Goal: Task Accomplishment & Management: Manage account settings

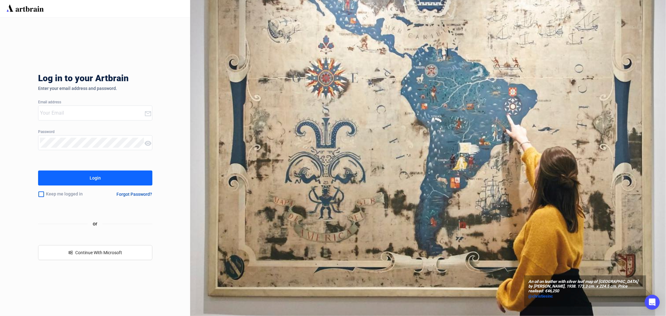
type input "[EMAIL_ADDRESS][PERSON_NAME][DOMAIN_NAME]"
click at [84, 172] on button "Login" at bounding box center [95, 178] width 114 height 15
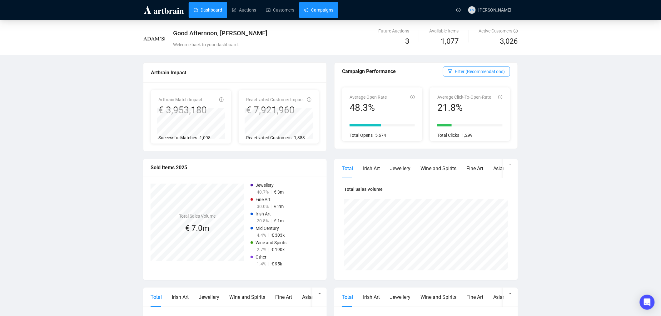
click at [317, 11] on link "Campaigns" at bounding box center [318, 10] width 29 height 16
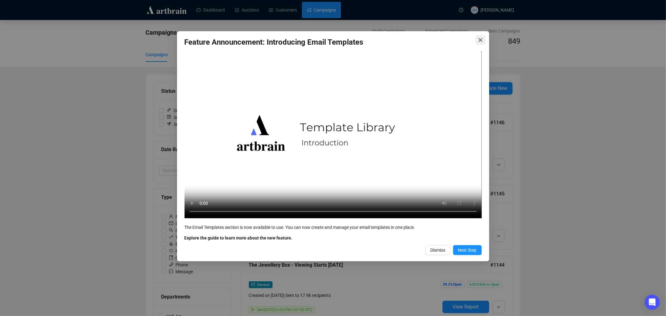
click at [480, 36] on button "Close" at bounding box center [481, 40] width 10 height 10
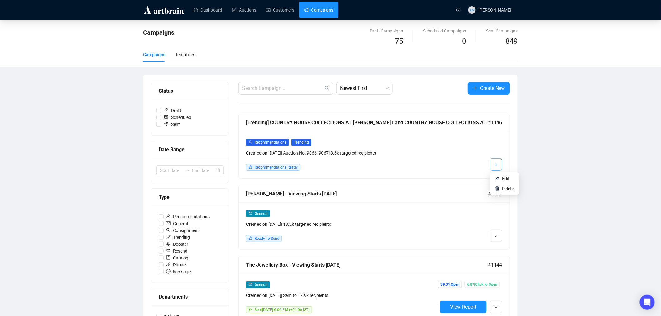
click at [494, 166] on icon "down" at bounding box center [496, 165] width 4 height 4
click at [498, 180] on img at bounding box center [497, 178] width 5 height 5
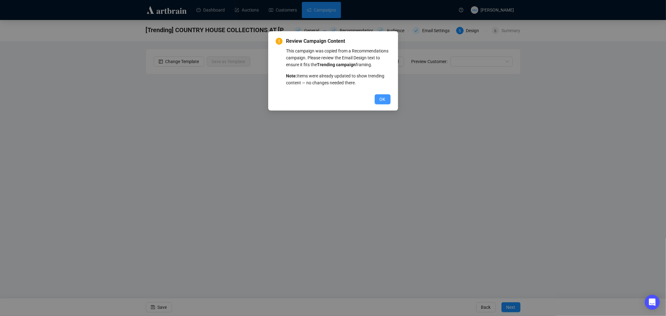
click at [380, 102] on span "OK" at bounding box center [383, 99] width 6 height 7
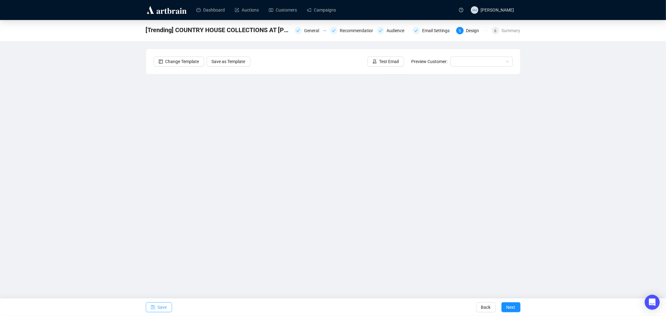
click at [159, 305] on span "Save" at bounding box center [162, 307] width 9 height 17
click at [158, 304] on span "Save" at bounding box center [162, 307] width 9 height 17
click at [166, 306] on span "Save" at bounding box center [162, 307] width 9 height 17
click at [313, 32] on div "General" at bounding box center [314, 30] width 19 height 7
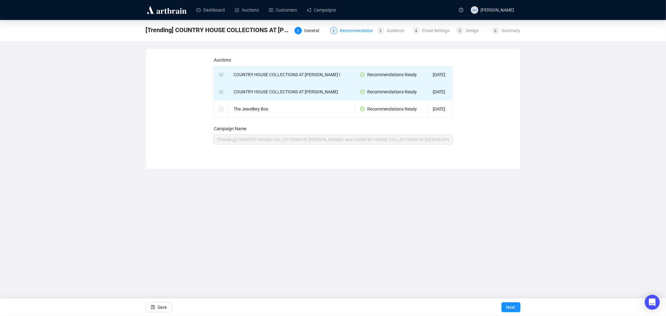
click at [355, 28] on div "Recommendations" at bounding box center [360, 30] width 40 height 7
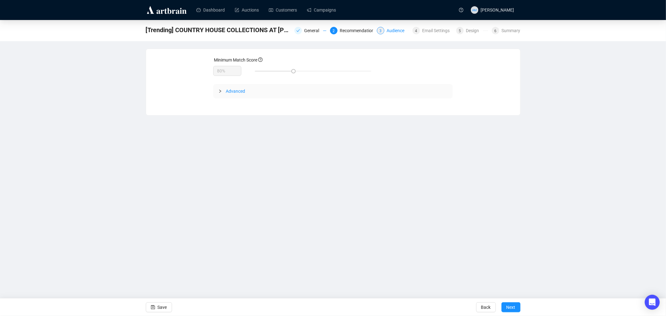
click at [398, 29] on div "Audience" at bounding box center [398, 30] width 22 height 7
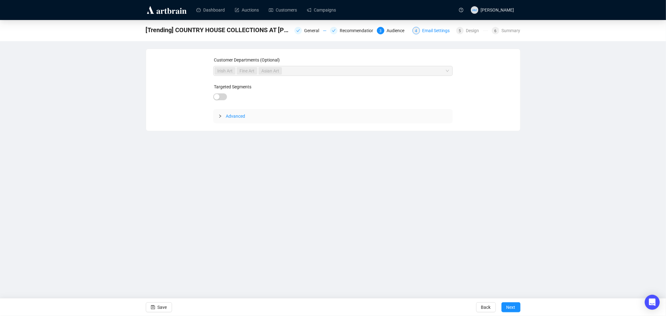
click at [429, 29] on div "Email Settings" at bounding box center [438, 30] width 31 height 7
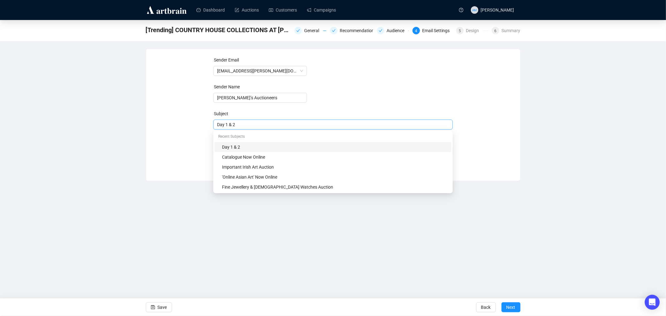
click at [216, 124] on div "Day 1 & 2" at bounding box center [333, 125] width 240 height 10
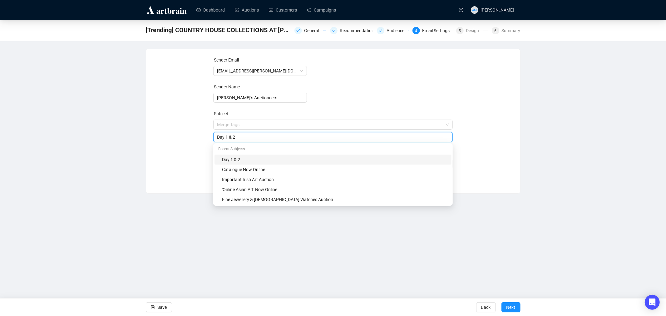
drag, startPoint x: 243, startPoint y: 137, endPoint x: 214, endPoint y: 137, distance: 28.7
click at [214, 137] on div "Day 1 & 2" at bounding box center [333, 137] width 240 height 10
type input "Country House Collections Auction"
click at [154, 174] on div "Sender Email [EMAIL_ADDRESS][PERSON_NAME][DOMAIN_NAME] Sender Name [PERSON_NAME…" at bounding box center [333, 117] width 359 height 120
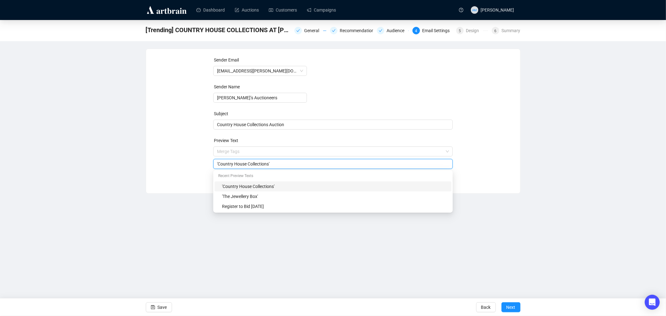
drag, startPoint x: 277, startPoint y: 163, endPoint x: 210, endPoint y: 154, distance: 68.2
click at [210, 154] on div "Sender Email [EMAIL_ADDRESS][PERSON_NAME][DOMAIN_NAME] Sender Name [PERSON_NAME…" at bounding box center [333, 117] width 359 height 120
type input "Register Now to Bid"
click at [149, 164] on div "Sender Email [EMAIL_ADDRESS][PERSON_NAME][DOMAIN_NAME] Sender Name [PERSON_NAME…" at bounding box center [333, 116] width 374 height 135
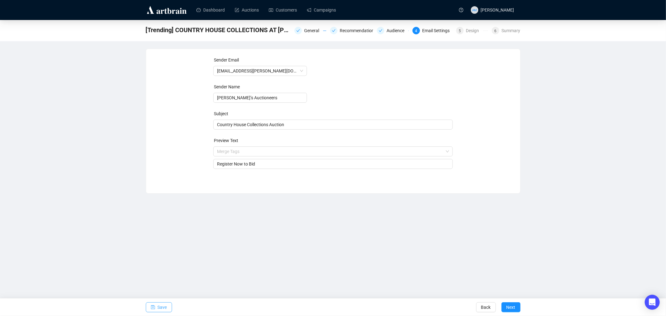
click at [157, 308] on button "Save" at bounding box center [159, 307] width 26 height 10
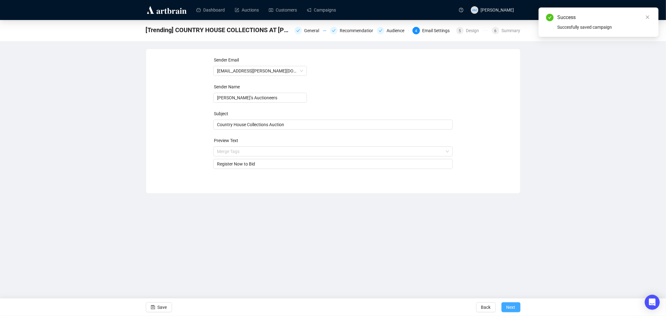
click at [512, 306] on span "Next" at bounding box center [511, 307] width 9 height 17
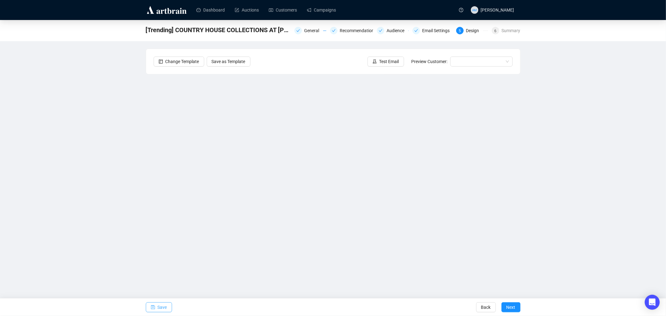
click at [157, 307] on button "Save" at bounding box center [159, 307] width 26 height 10
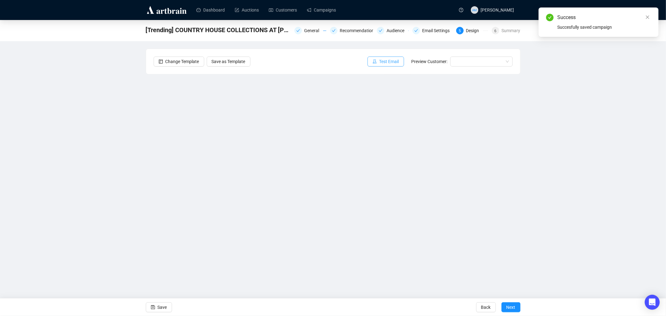
click at [386, 63] on span "Test Email" at bounding box center [390, 61] width 20 height 7
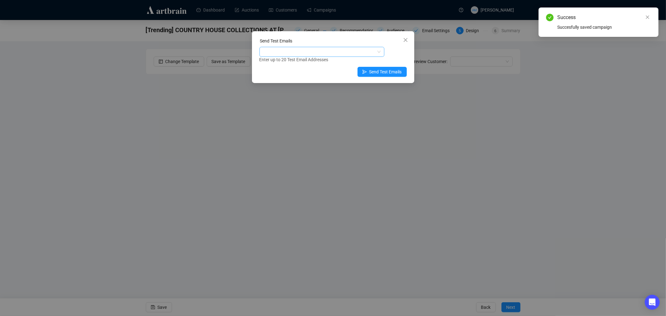
click at [311, 53] on div at bounding box center [319, 51] width 116 height 9
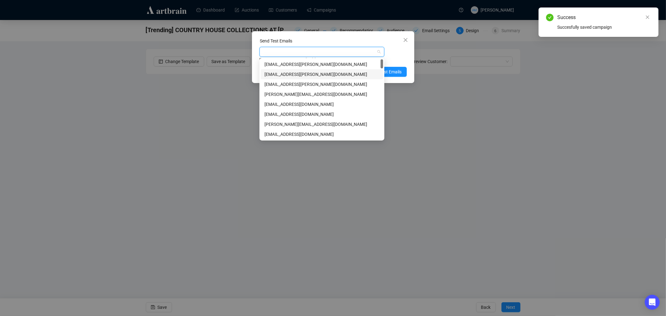
click at [307, 74] on div "[EMAIL_ADDRESS][PERSON_NAME][DOMAIN_NAME]" at bounding box center [322, 74] width 115 height 7
click at [398, 72] on span "Send Test Emails" at bounding box center [386, 71] width 32 height 7
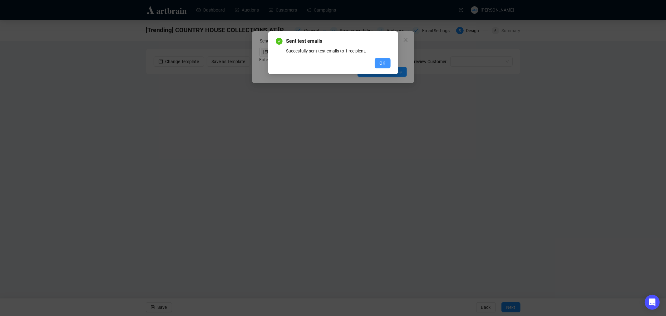
click at [385, 63] on span "OK" at bounding box center [383, 63] width 6 height 7
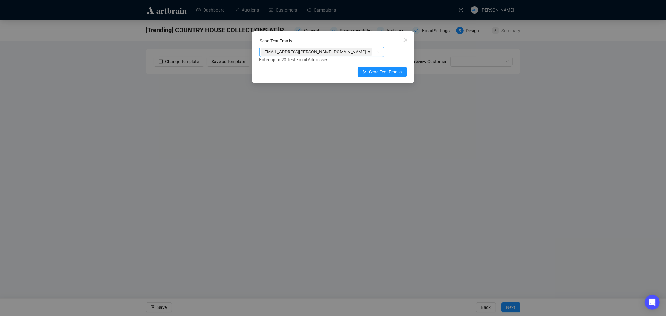
click at [368, 52] on icon "close" at bounding box center [369, 51] width 3 height 3
drag, startPoint x: 312, startPoint y: 52, endPoint x: 317, endPoint y: 43, distance: 10.5
click at [311, 52] on div at bounding box center [319, 51] width 116 height 9
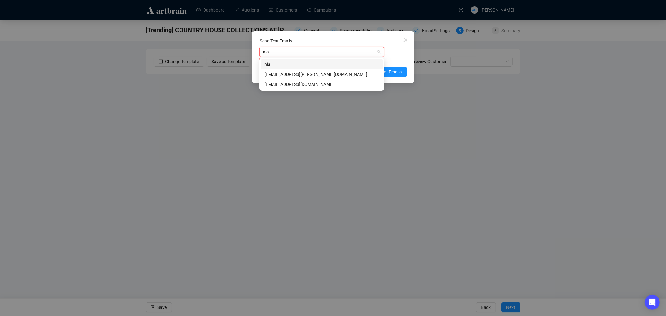
type input "niam"
click at [284, 73] on div "[EMAIL_ADDRESS][PERSON_NAME][DOMAIN_NAME]" at bounding box center [322, 74] width 115 height 7
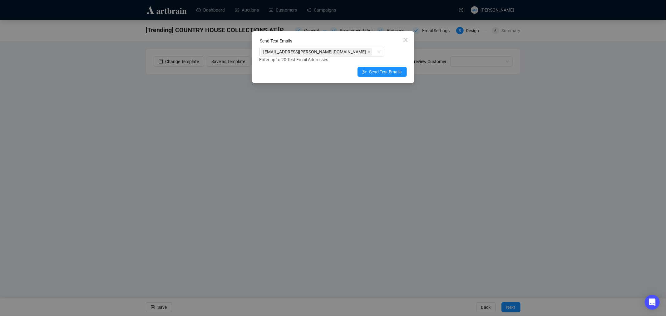
click at [402, 51] on div "[EMAIL_ADDRESS][PERSON_NAME][DOMAIN_NAME] Enter up to 20 Test Email Addresses" at bounding box center [333, 55] width 147 height 16
click at [386, 72] on span "Send Test Emails" at bounding box center [386, 71] width 32 height 7
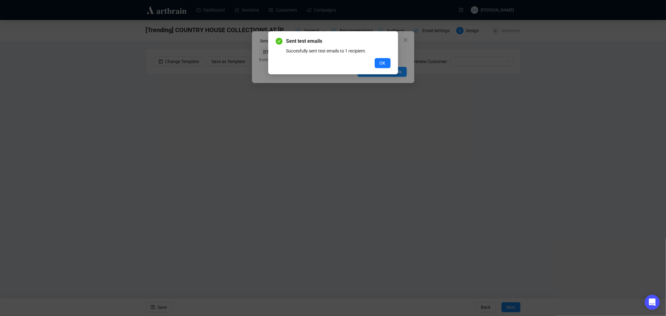
click at [389, 57] on div "Sent test emails Succesfully sent test emails to 1 recipient. OK" at bounding box center [333, 52] width 115 height 31
click at [387, 58] on button "OK" at bounding box center [383, 63] width 16 height 10
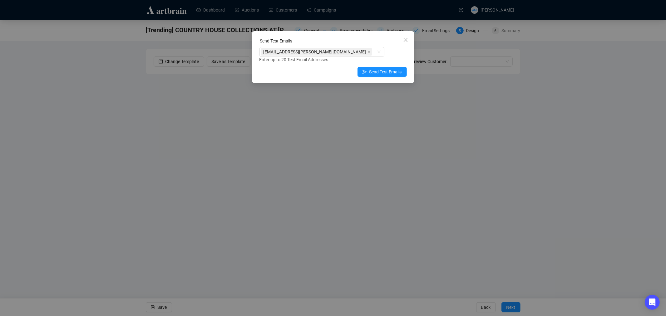
click at [404, 42] on button "Close" at bounding box center [406, 40] width 10 height 10
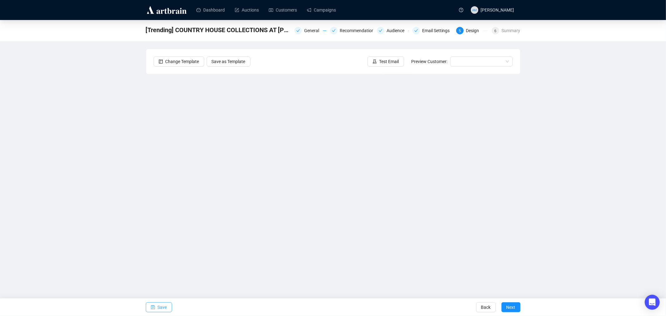
click at [160, 305] on span "Save" at bounding box center [162, 307] width 9 height 17
click at [314, 14] on link "Campaigns" at bounding box center [321, 10] width 29 height 16
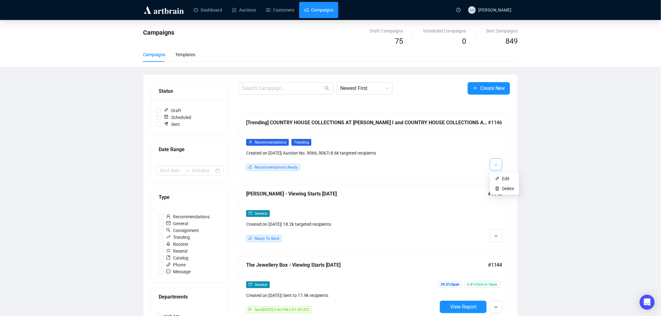
click at [497, 166] on icon "down" at bounding box center [496, 165] width 4 height 4
click at [499, 179] on img at bounding box center [497, 178] width 5 height 5
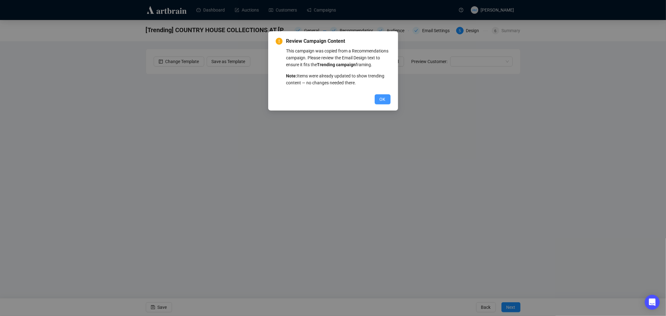
click at [383, 101] on span "OK" at bounding box center [383, 99] width 6 height 7
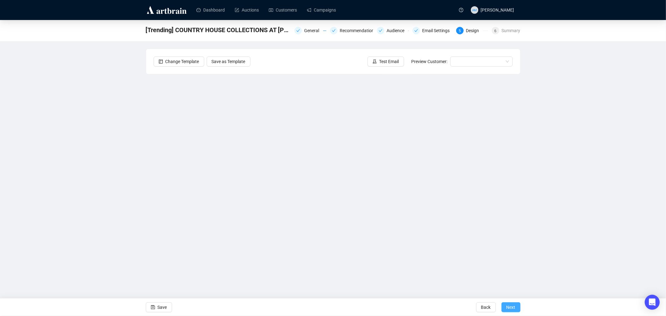
click at [510, 310] on span "Next" at bounding box center [511, 307] width 9 height 17
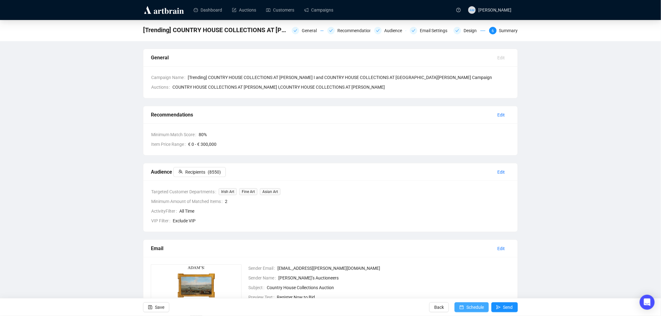
click at [463, 307] on icon "calendar" at bounding box center [462, 308] width 4 height 4
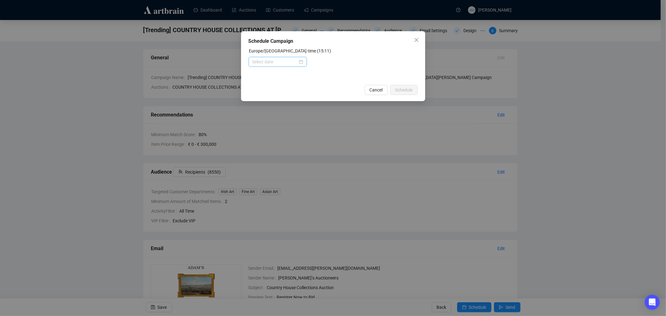
click at [302, 64] on div at bounding box center [277, 61] width 51 height 7
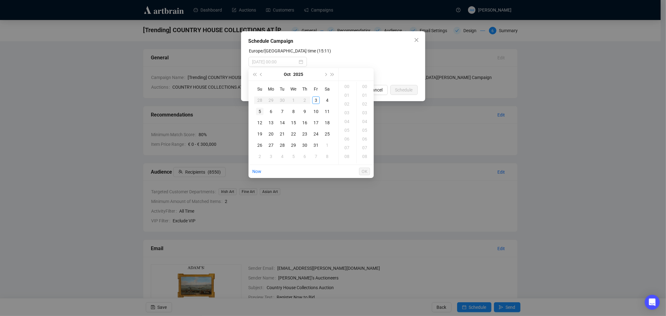
click at [258, 112] on div "5" at bounding box center [259, 111] width 7 height 7
click at [347, 95] on div "09" at bounding box center [347, 96] width 15 height 9
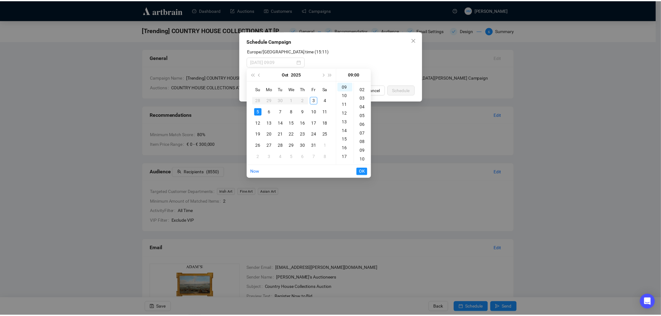
scroll to position [0, 0]
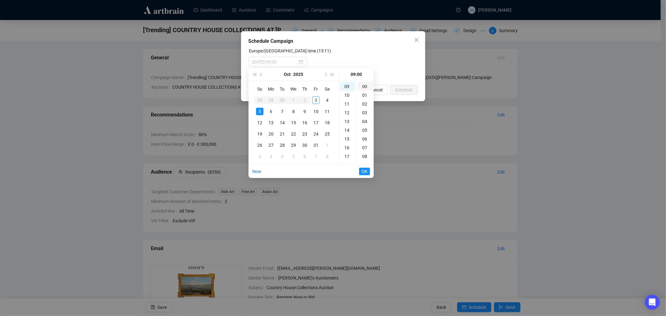
click at [363, 87] on div "00" at bounding box center [365, 86] width 15 height 9
type input "[DATE] 09:00"
click at [364, 171] on span "OK" at bounding box center [365, 172] width 6 height 12
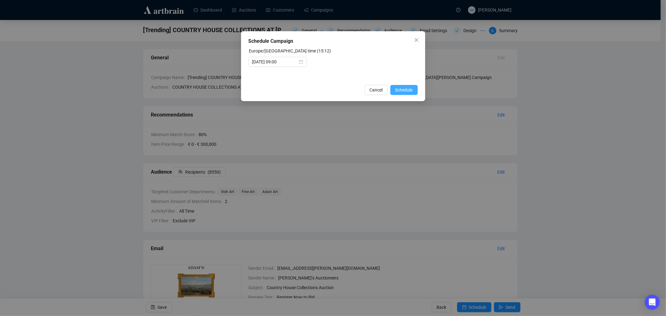
click at [405, 92] on span "Schedule" at bounding box center [404, 90] width 17 height 7
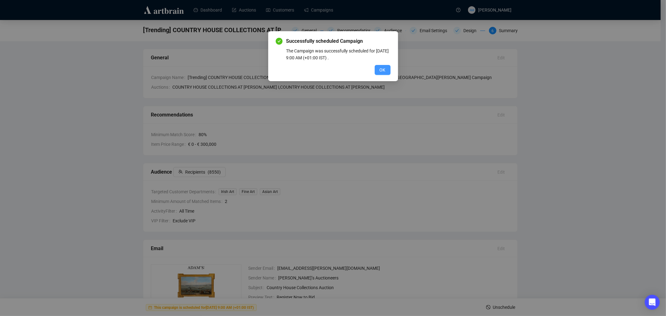
click at [387, 70] on button "OK" at bounding box center [383, 70] width 16 height 10
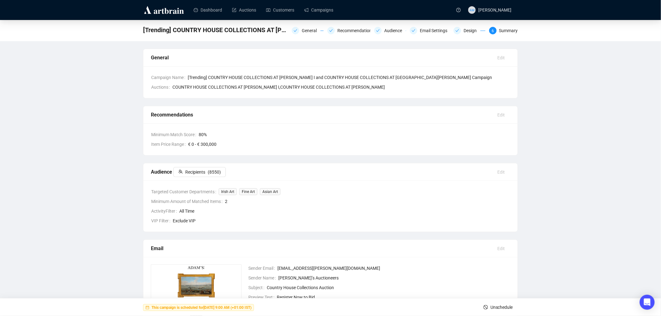
click at [157, 7] on img at bounding box center [164, 10] width 42 height 10
click at [165, 13] on img at bounding box center [164, 10] width 42 height 10
click at [319, 7] on link "Campaigns" at bounding box center [318, 10] width 29 height 16
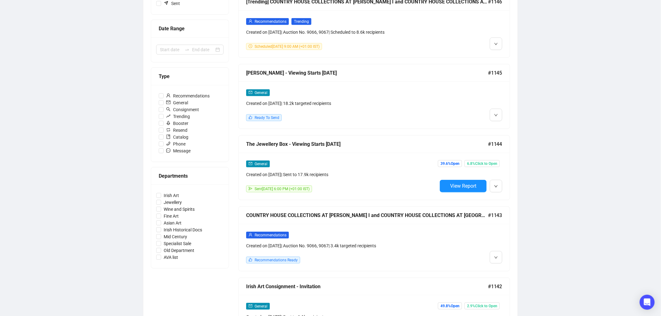
scroll to position [139, 0]
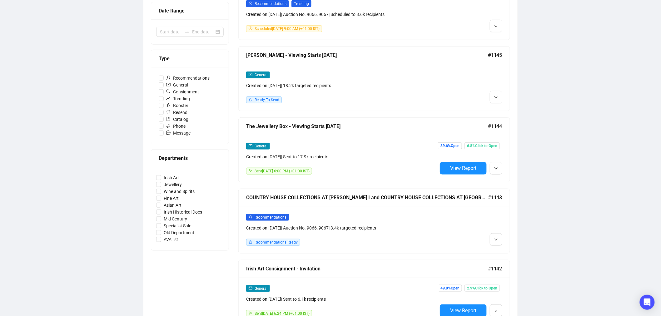
click at [351, 236] on div "Recommendations Created on [DATE] | Auction No. 9066, 9067 | 3.4k targeted reci…" at bounding box center [341, 230] width 191 height 32
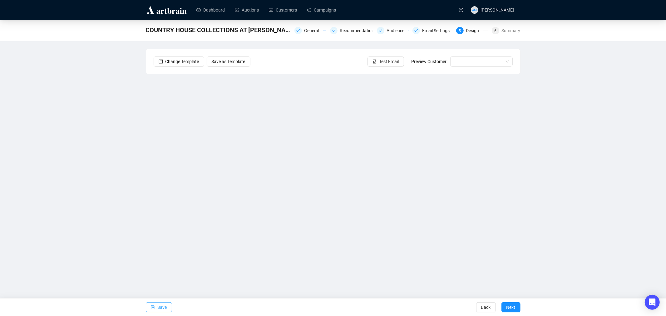
click at [161, 307] on span "Save" at bounding box center [162, 307] width 9 height 17
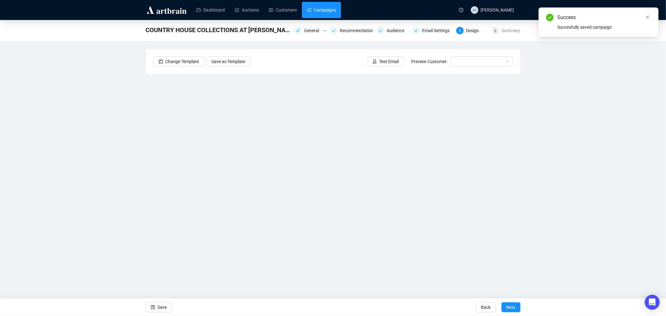
click at [312, 6] on link "Campaigns" at bounding box center [321, 10] width 29 height 16
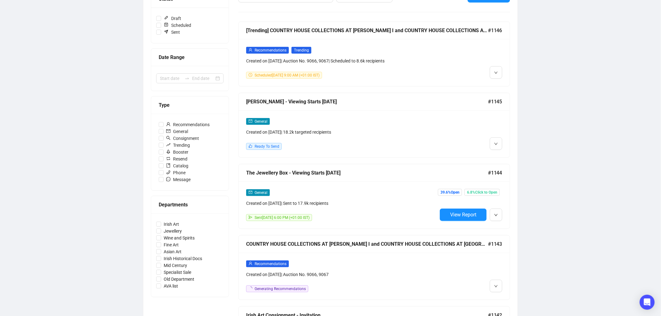
scroll to position [173, 0]
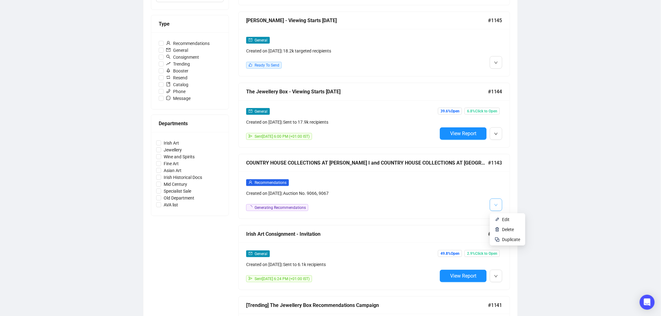
click at [501, 203] on button "button" at bounding box center [496, 205] width 12 height 12
click at [510, 219] on span "Edit" at bounding box center [511, 219] width 18 height 7
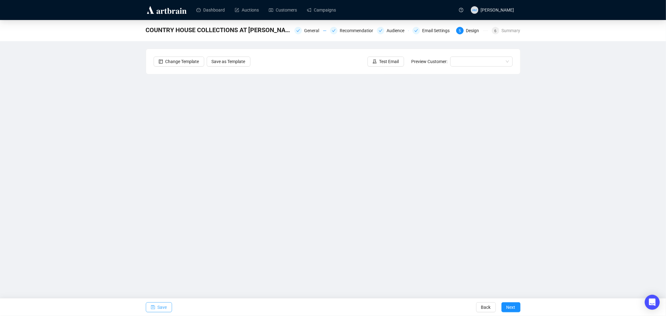
click at [158, 307] on span "Save" at bounding box center [162, 307] width 9 height 17
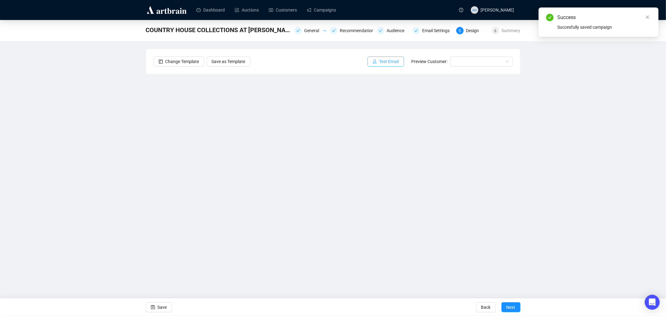
click at [383, 63] on span "Test Email" at bounding box center [390, 61] width 20 height 7
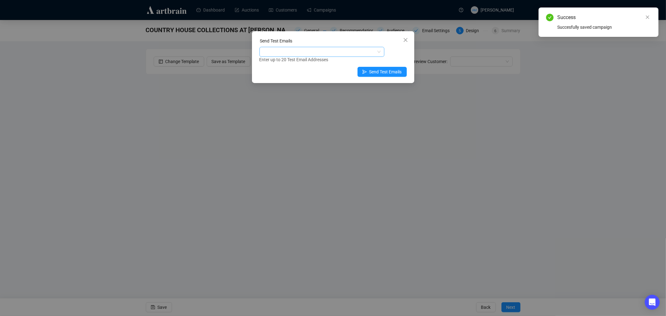
click at [307, 52] on div at bounding box center [319, 51] width 116 height 9
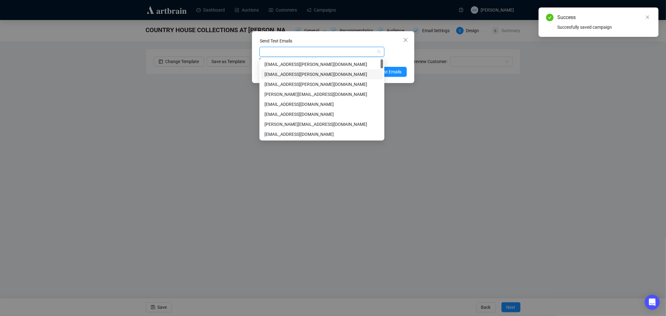
click at [294, 73] on div "[EMAIL_ADDRESS][PERSON_NAME][DOMAIN_NAME]" at bounding box center [322, 74] width 115 height 7
click at [292, 83] on div "[EMAIL_ADDRESS][PERSON_NAME][DOMAIN_NAME]" at bounding box center [322, 84] width 115 height 7
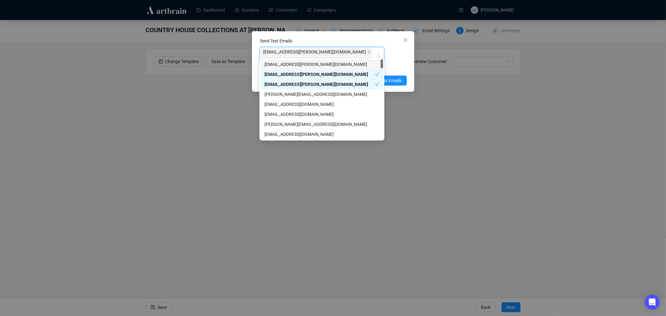
click at [398, 65] on div "Enter up to 20 Test Email Addresses" at bounding box center [333, 68] width 147 height 7
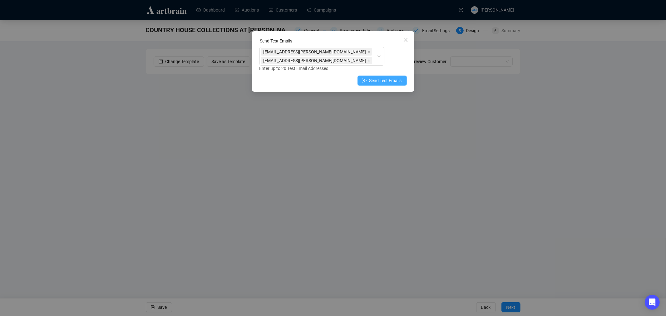
click at [386, 77] on span "Send Test Emails" at bounding box center [386, 80] width 32 height 7
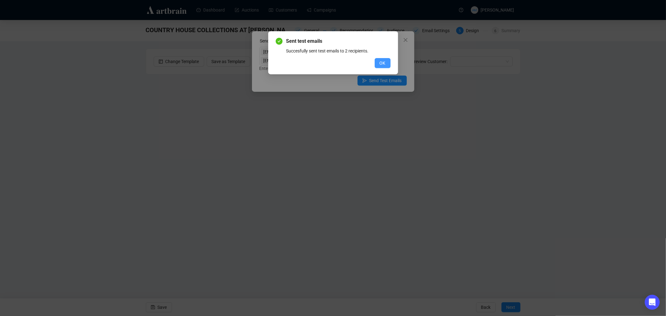
click at [382, 64] on span "OK" at bounding box center [383, 63] width 6 height 7
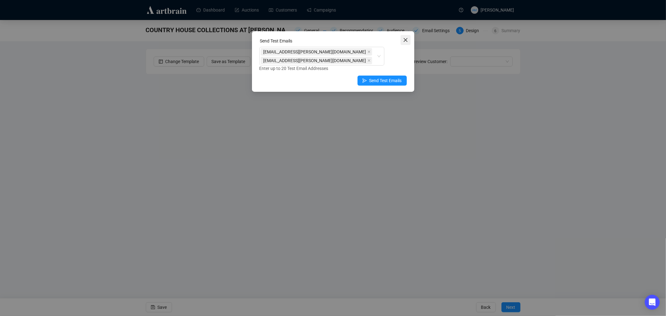
click at [404, 41] on icon "close" at bounding box center [405, 39] width 5 height 5
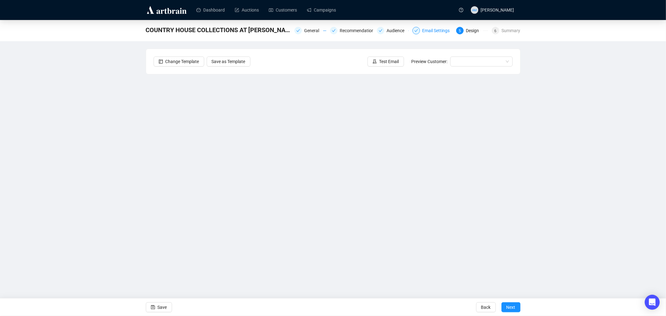
click at [440, 32] on div "Email Settings" at bounding box center [438, 30] width 31 height 7
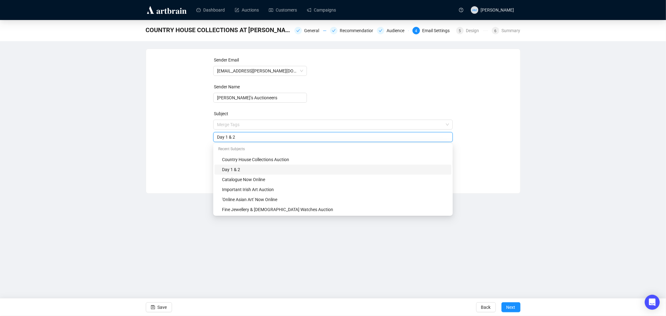
drag, startPoint x: 244, startPoint y: 125, endPoint x: 188, endPoint y: 124, distance: 55.3
click at [188, 124] on div "Sender Email [EMAIL_ADDRESS][PERSON_NAME][DOMAIN_NAME] Sender Name [PERSON_NAME…" at bounding box center [333, 117] width 359 height 120
type input "Country House Collections"
click at [179, 157] on div "Sender Email [EMAIL_ADDRESS][PERSON_NAME][DOMAIN_NAME] Sender Name [PERSON_NAME…" at bounding box center [333, 117] width 359 height 120
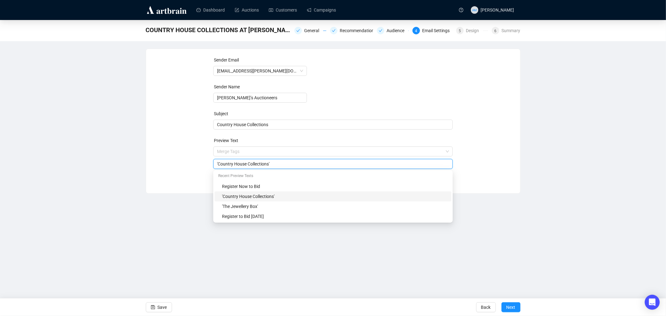
drag, startPoint x: 277, startPoint y: 164, endPoint x: 202, endPoint y: 165, distance: 74.4
click at [202, 165] on div "Sender Email [EMAIL_ADDRESS][PERSON_NAME][DOMAIN_NAME] Sender Name [PERSON_NAME…" at bounding box center [333, 117] width 359 height 120
type input "Register to Bid [DATE]"
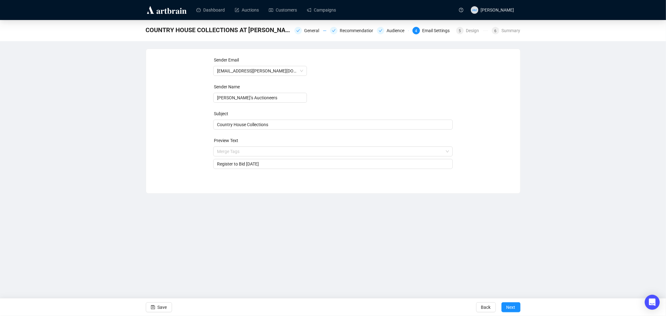
click at [199, 160] on div "Sender Email [EMAIL_ADDRESS][PERSON_NAME][DOMAIN_NAME] Sender Name [PERSON_NAME…" at bounding box center [333, 117] width 359 height 120
click at [161, 310] on span "Save" at bounding box center [162, 307] width 9 height 17
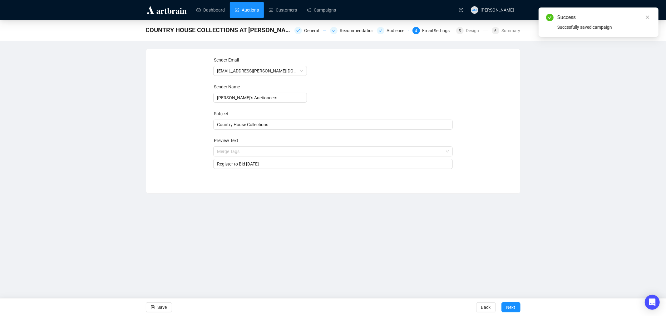
click at [255, 11] on link "Auctions" at bounding box center [247, 10] width 24 height 16
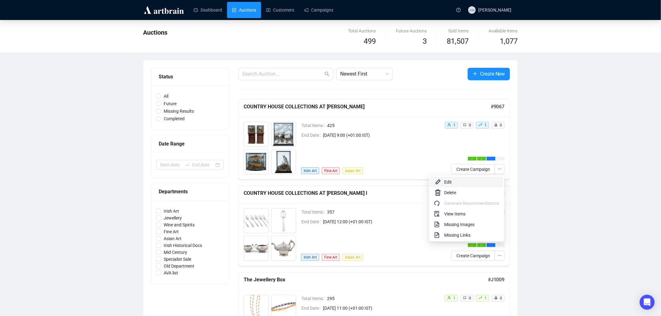
click at [463, 180] on span "Edit" at bounding box center [471, 182] width 55 height 7
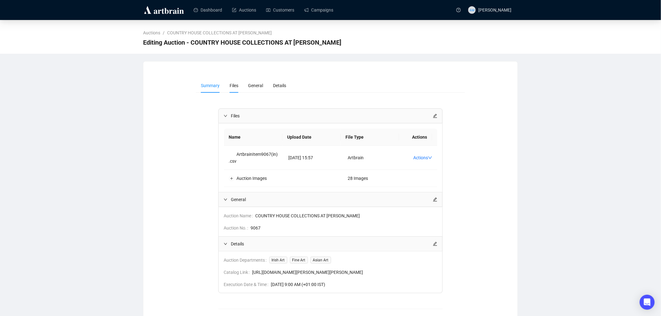
click at [233, 86] on span "Files" at bounding box center [234, 85] width 9 height 5
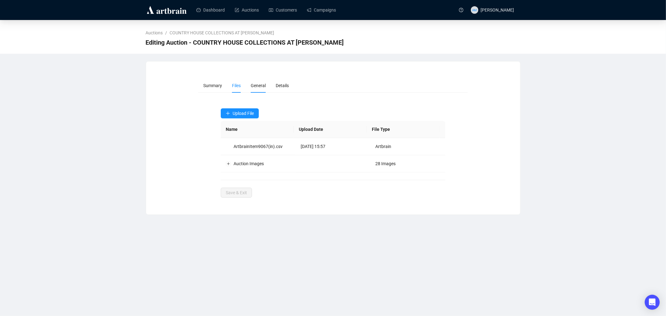
click at [254, 86] on span "General" at bounding box center [258, 85] width 15 height 5
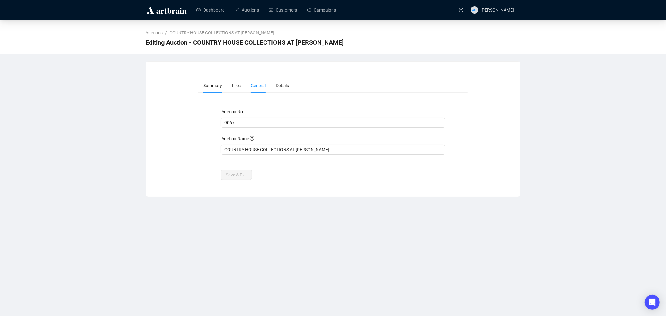
click at [212, 86] on span "Summary" at bounding box center [212, 85] width 19 height 5
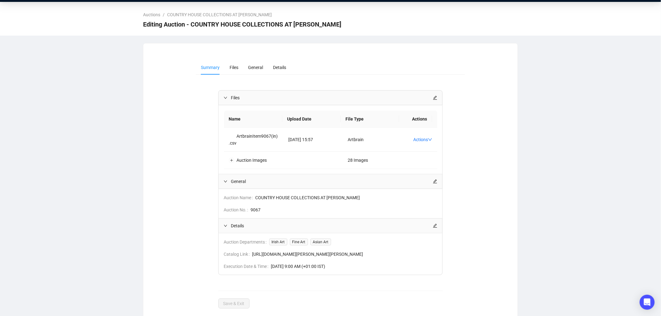
scroll to position [28, 0]
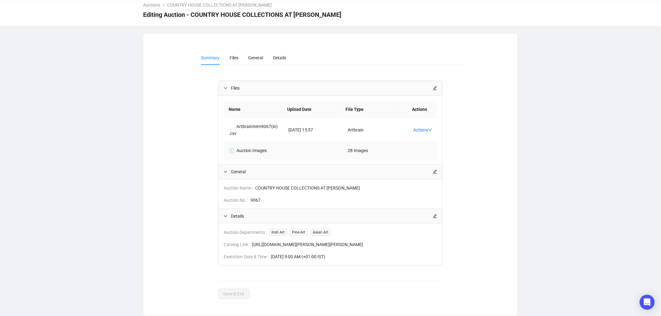
click at [231, 151] on button "Expand row" at bounding box center [231, 150] width 5 height 5
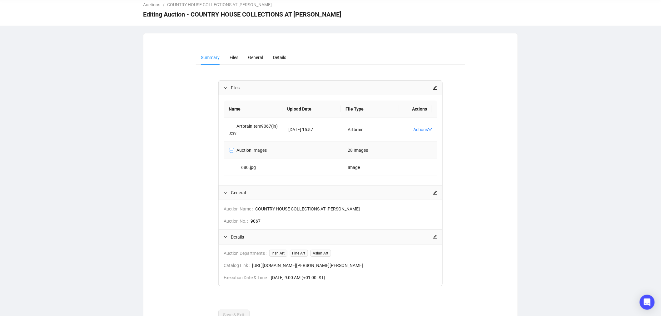
click at [230, 151] on button "Collapse row" at bounding box center [231, 150] width 5 height 5
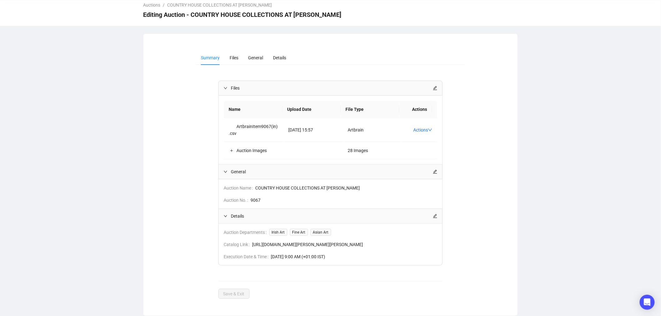
click at [234, 87] on span "Files" at bounding box center [332, 88] width 202 height 7
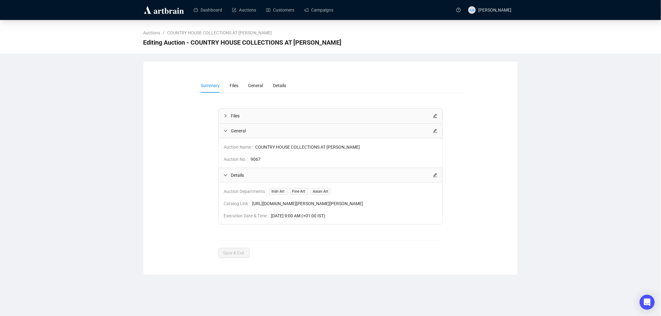
scroll to position [0, 0]
click at [234, 87] on span "Files" at bounding box center [236, 85] width 9 height 5
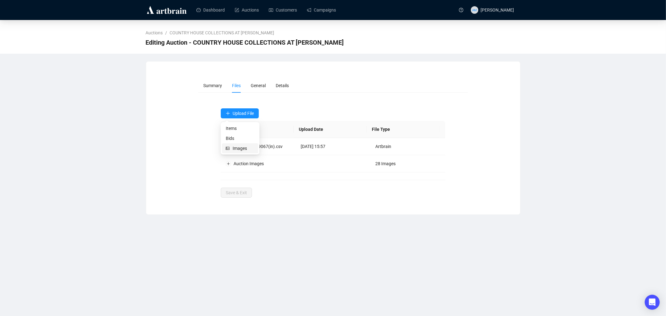
click at [238, 149] on span "Images" at bounding box center [244, 148] width 22 height 7
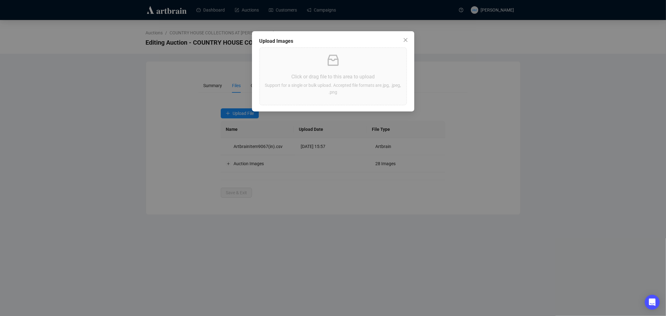
click at [355, 71] on div "Click or drag file to this area to upload Support for a single or bulk upload. …" at bounding box center [333, 76] width 137 height 47
click at [406, 39] on icon "close" at bounding box center [405, 39] width 5 height 5
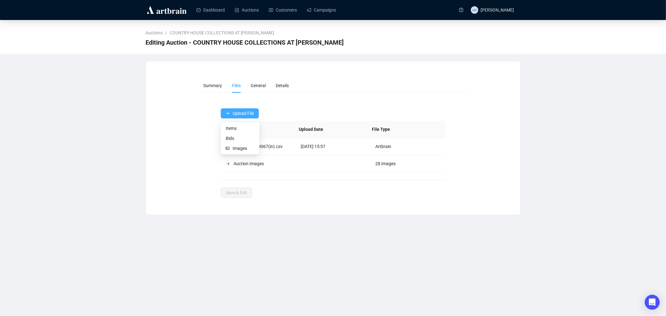
click at [236, 112] on span "Upload File" at bounding box center [243, 113] width 21 height 5
click at [234, 128] on span "Items" at bounding box center [240, 128] width 29 height 7
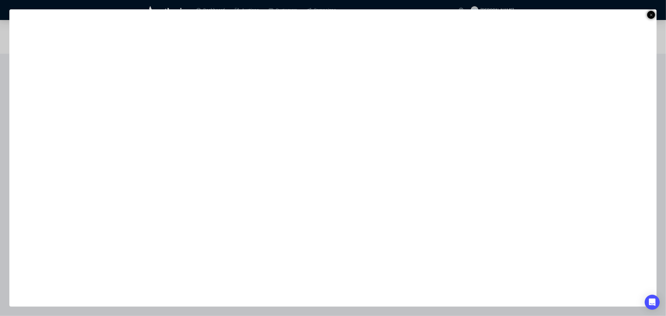
click at [651, 15] on icon at bounding box center [651, 14] width 3 height 7
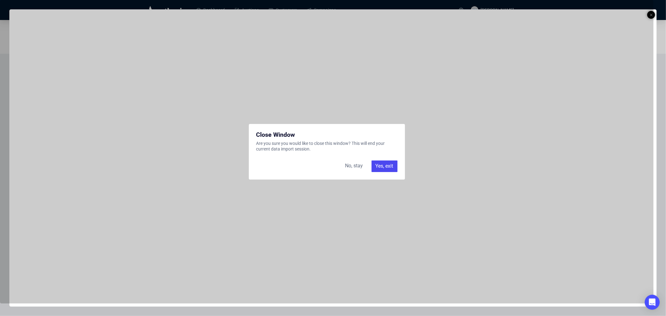
click at [349, 167] on div "No, stay" at bounding box center [354, 166] width 25 height 11
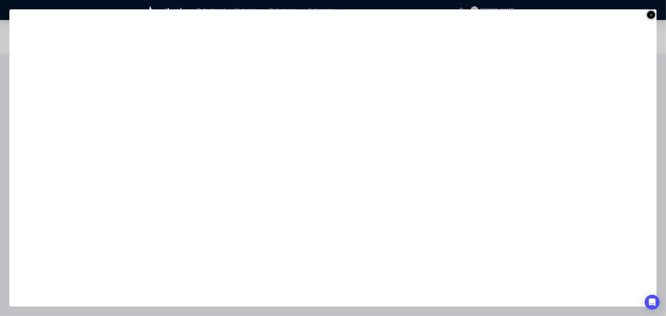
click at [652, 15] on icon at bounding box center [651, 14] width 3 height 7
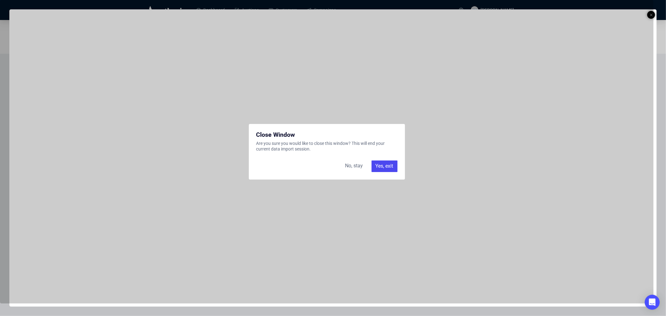
click at [390, 164] on div "Yes, exit" at bounding box center [385, 166] width 26 height 11
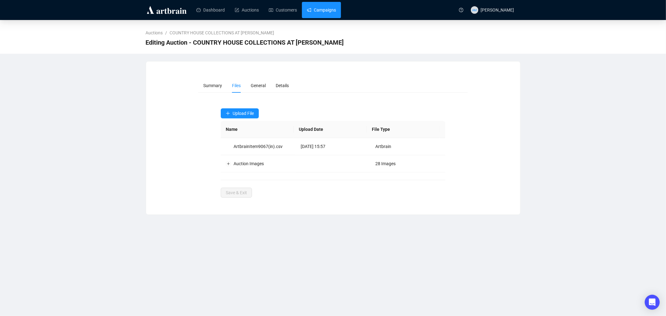
click at [317, 7] on link "Campaigns" at bounding box center [321, 10] width 29 height 16
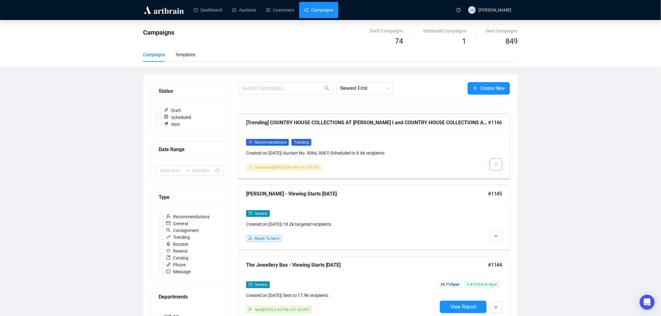
click at [495, 162] on span "button" at bounding box center [496, 165] width 4 height 8
click at [503, 177] on span "Edit" at bounding box center [505, 178] width 7 height 5
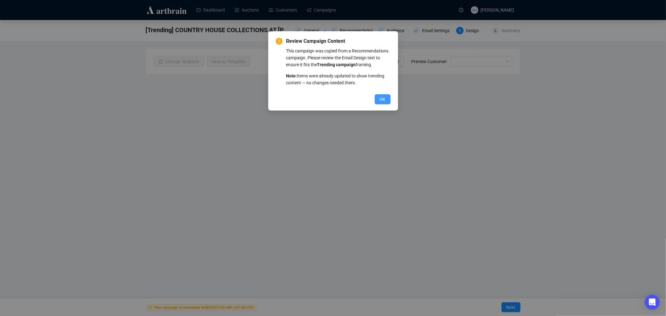
click at [390, 101] on button "OK" at bounding box center [383, 99] width 16 height 10
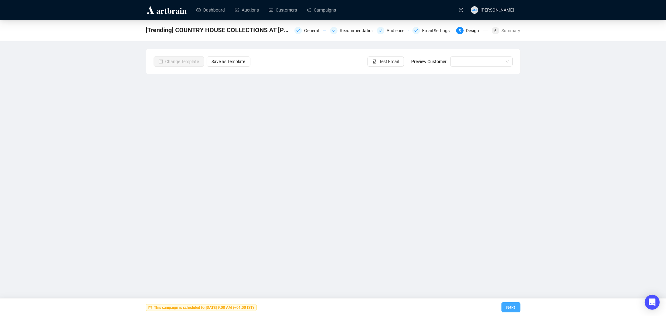
click at [511, 305] on span "Next" at bounding box center [511, 307] width 9 height 17
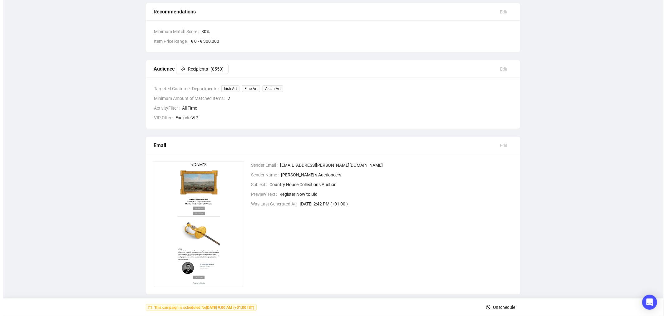
scroll to position [113, 0]
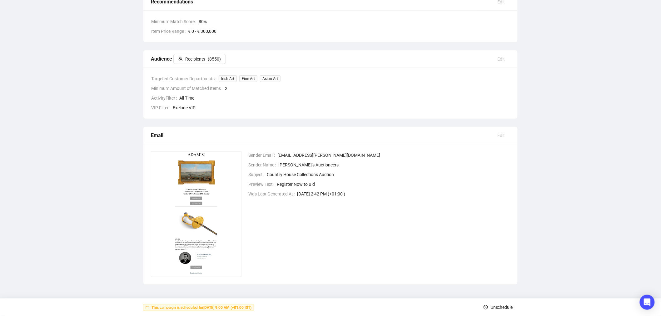
click at [493, 307] on span "Unschedule" at bounding box center [502, 307] width 22 height 17
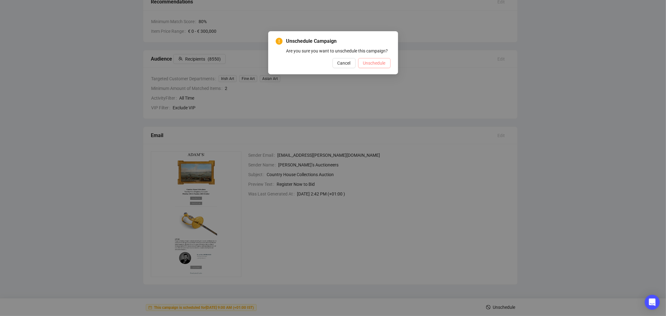
click at [378, 64] on span "Unschedule" at bounding box center [374, 63] width 22 height 7
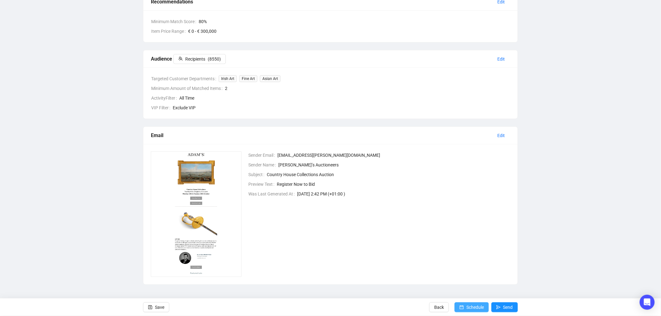
click at [471, 308] on span "Schedule" at bounding box center [475, 307] width 17 height 17
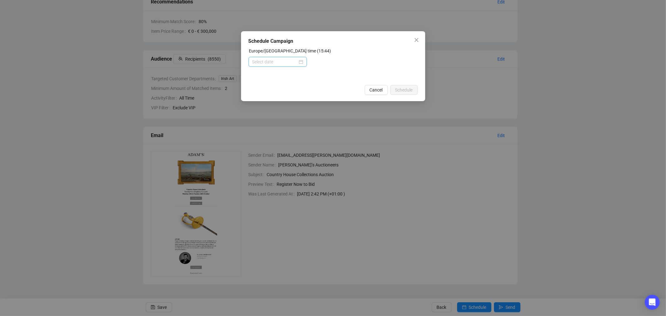
click at [300, 62] on div at bounding box center [277, 61] width 51 height 7
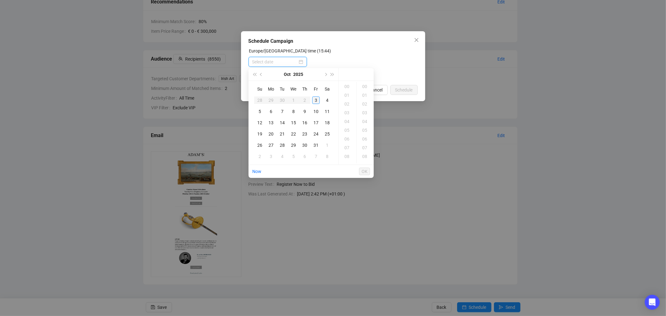
type input "[DATE] 00:00"
click at [261, 110] on div "5" at bounding box center [259, 111] width 7 height 7
click at [346, 96] on div "09" at bounding box center [347, 96] width 15 height 9
click at [362, 104] on div "30" at bounding box center [365, 106] width 15 height 9
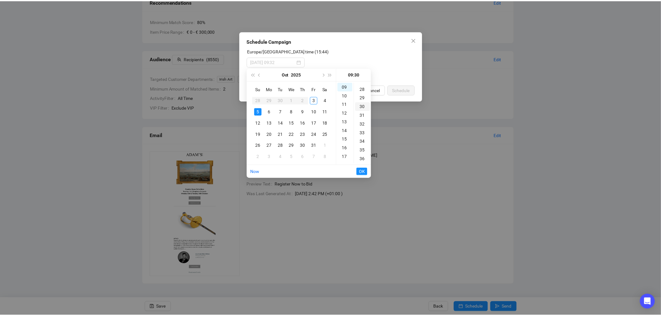
scroll to position [262, 0]
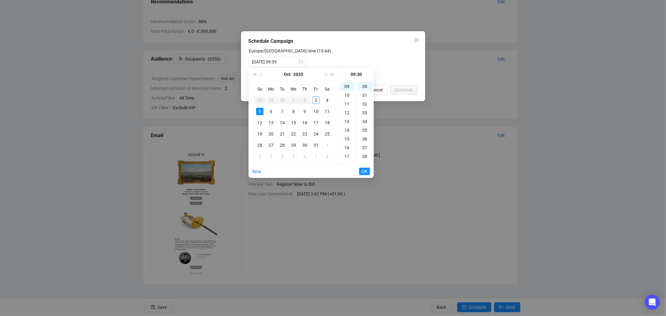
type input "[DATE] 09:30"
click at [364, 169] on span "OK" at bounding box center [365, 172] width 6 height 12
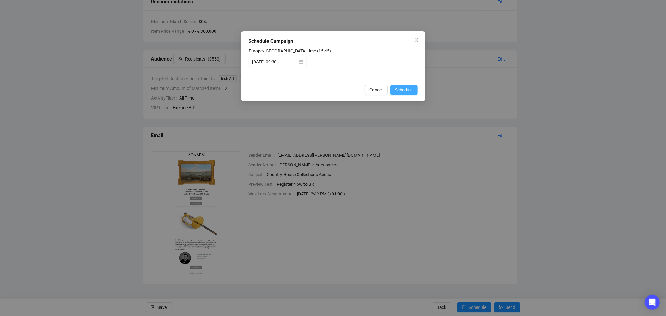
click at [405, 91] on span "Schedule" at bounding box center [404, 90] width 17 height 7
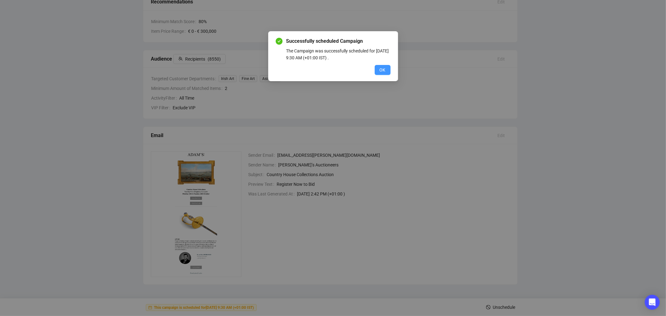
click at [383, 69] on span "OK" at bounding box center [383, 70] width 6 height 7
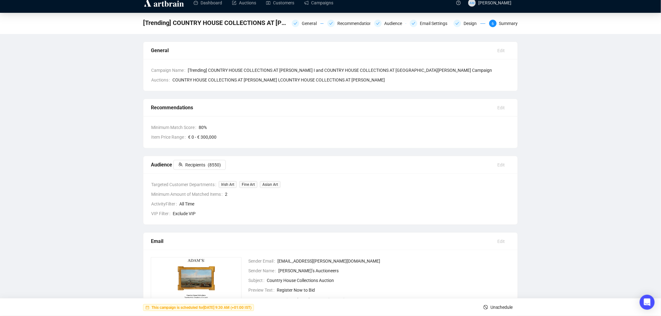
scroll to position [0, 0]
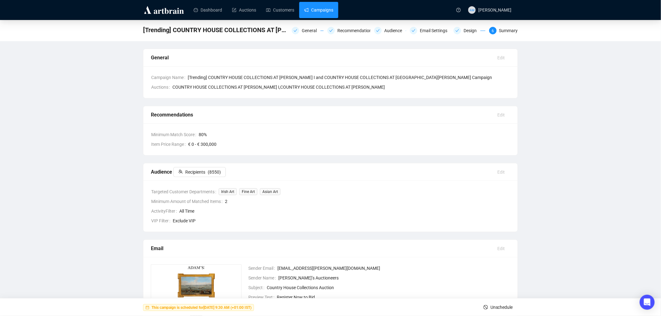
click at [319, 7] on link "Campaigns" at bounding box center [318, 10] width 29 height 16
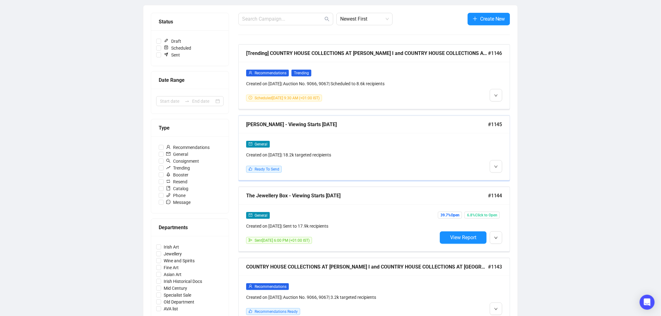
scroll to position [139, 0]
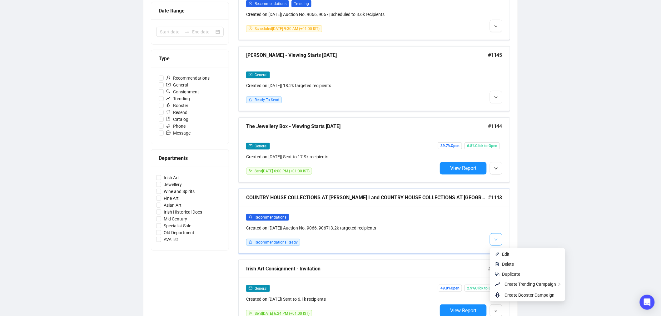
click at [497, 242] on icon "down" at bounding box center [496, 240] width 4 height 4
click at [511, 254] on span "Edit" at bounding box center [531, 254] width 58 height 7
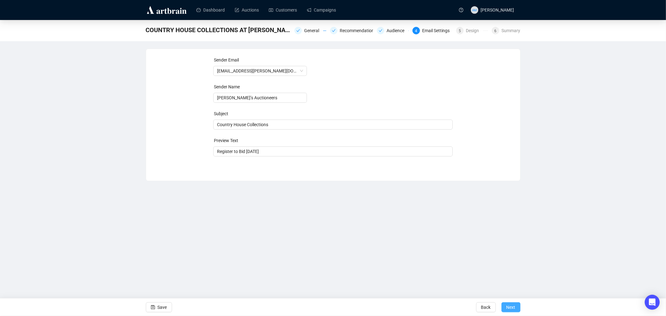
click at [511, 306] on span "Next" at bounding box center [511, 307] width 9 height 17
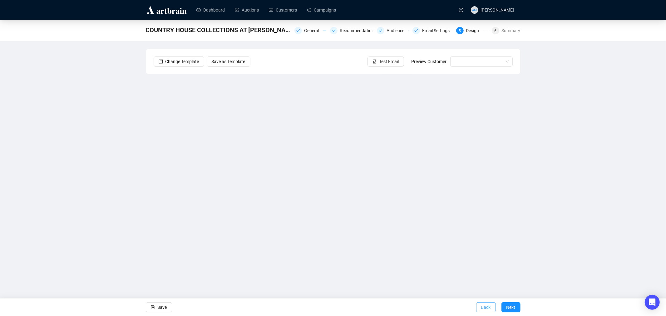
click at [490, 307] on span "Back" at bounding box center [487, 307] width 10 height 17
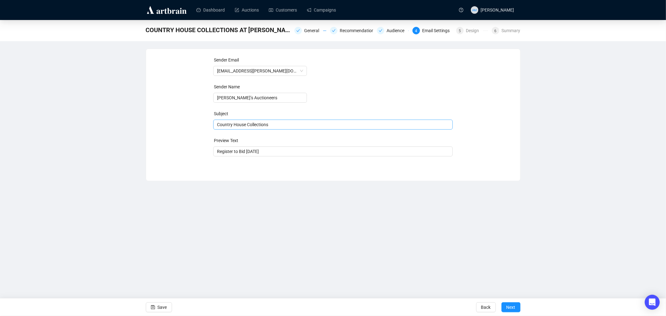
click at [274, 124] on span "Country House Collections" at bounding box center [333, 124] width 240 height 5
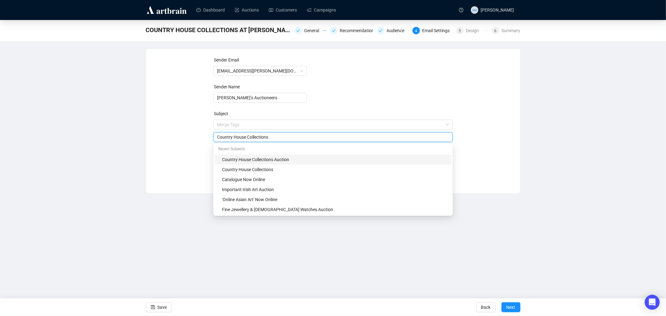
click at [294, 158] on div "Country House Collections Auction" at bounding box center [335, 159] width 226 height 7
type input "Country House Collections Auction"
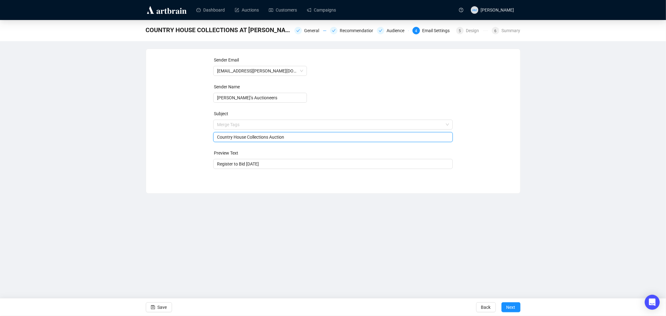
click at [519, 137] on div "Sender Email [EMAIL_ADDRESS][PERSON_NAME][DOMAIN_NAME] Sender Name [PERSON_NAME…" at bounding box center [333, 116] width 374 height 135
click at [512, 309] on span "Next" at bounding box center [511, 307] width 9 height 17
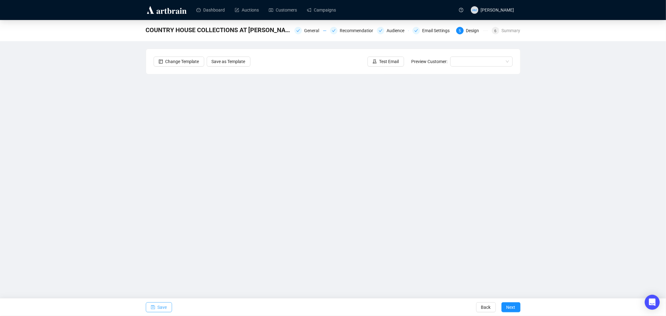
click at [162, 309] on span "Save" at bounding box center [162, 307] width 9 height 17
click at [513, 308] on span "Next" at bounding box center [511, 307] width 9 height 17
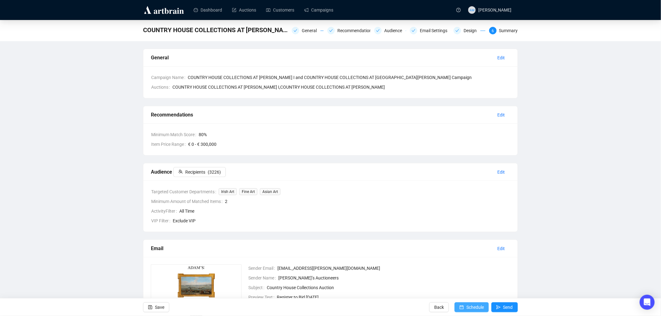
click at [475, 308] on span "Schedule" at bounding box center [475, 307] width 17 height 17
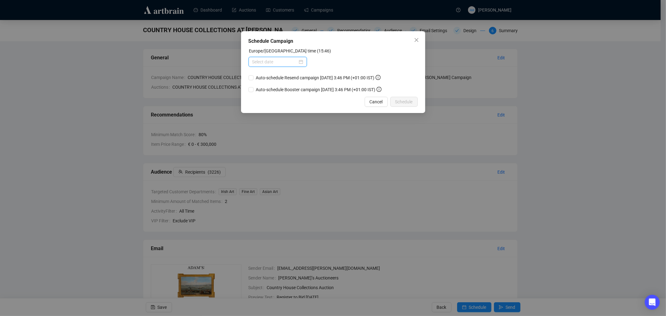
click at [270, 62] on input at bounding box center [274, 61] width 45 height 7
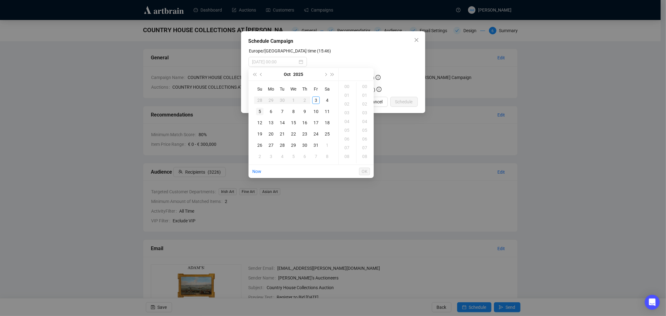
click at [260, 112] on div "5" at bounding box center [259, 111] width 7 height 7
click at [346, 131] on div "09" at bounding box center [347, 130] width 15 height 9
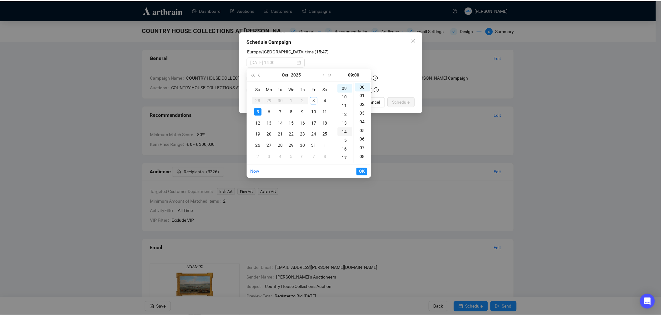
scroll to position [79, 0]
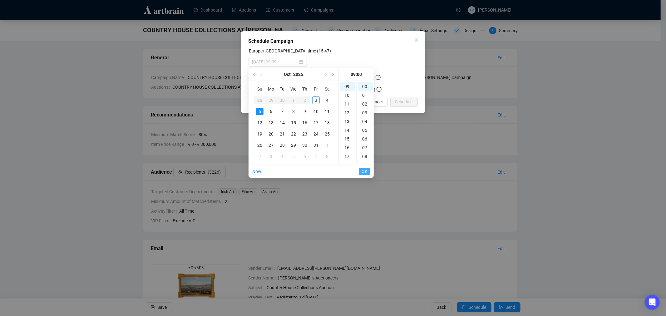
type input "[DATE] 09:00"
click at [365, 170] on span "OK" at bounding box center [365, 172] width 6 height 12
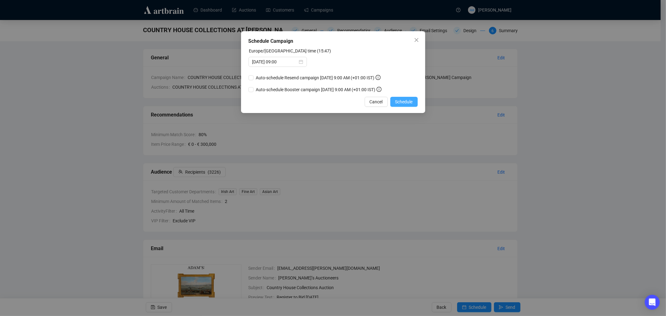
click at [401, 101] on span "Schedule" at bounding box center [404, 101] width 17 height 7
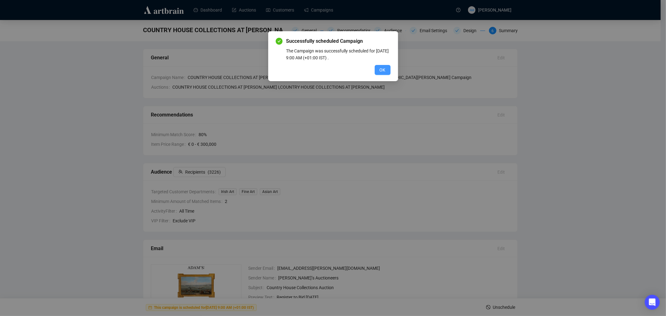
click at [382, 70] on span "OK" at bounding box center [383, 70] width 6 height 7
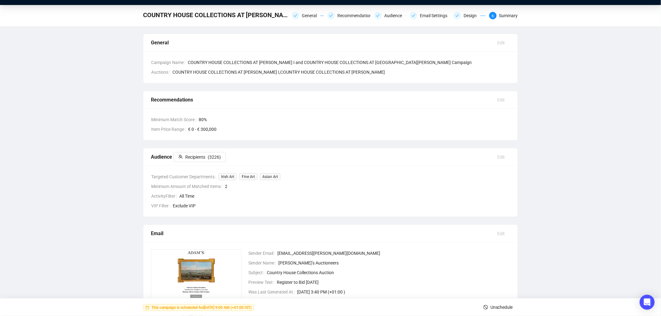
scroll to position [0, 0]
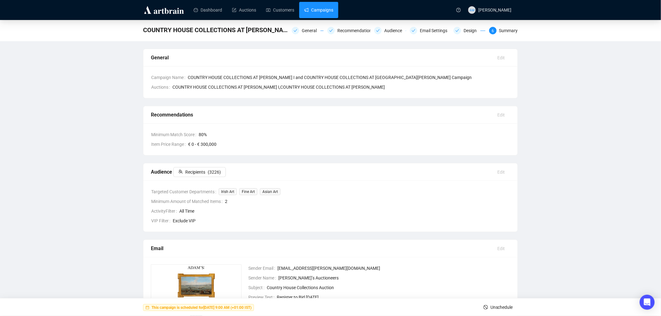
click at [316, 10] on link "Campaigns" at bounding box center [318, 10] width 29 height 16
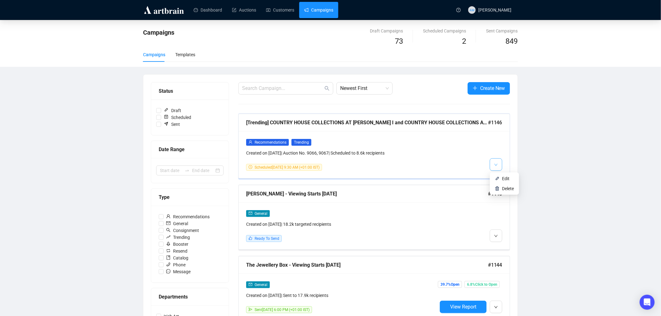
click at [493, 165] on button "button" at bounding box center [496, 164] width 12 height 12
click at [505, 176] on span "Edit" at bounding box center [505, 178] width 7 height 5
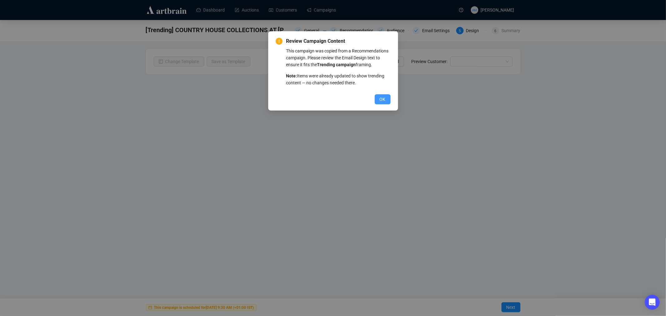
click at [378, 96] on button "OK" at bounding box center [383, 99] width 16 height 10
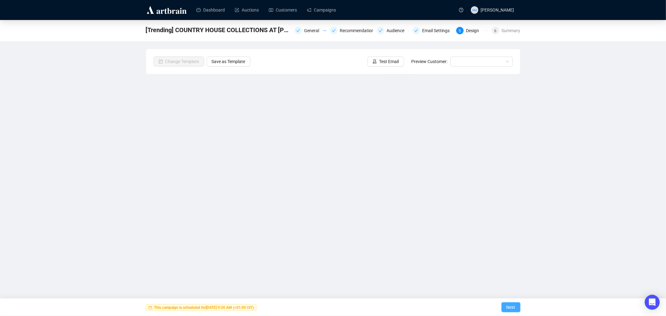
click at [512, 308] on span "Next" at bounding box center [511, 307] width 9 height 17
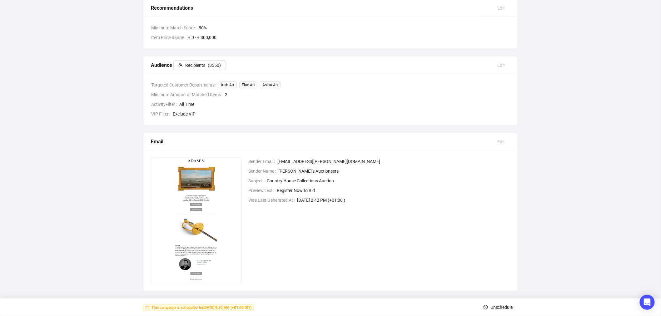
scroll to position [113, 0]
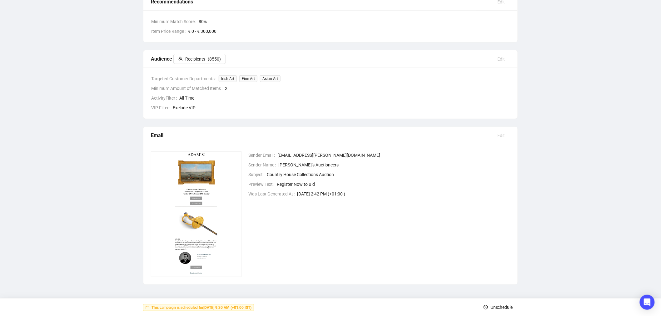
click at [496, 304] on span "Unschedule" at bounding box center [502, 307] width 22 height 17
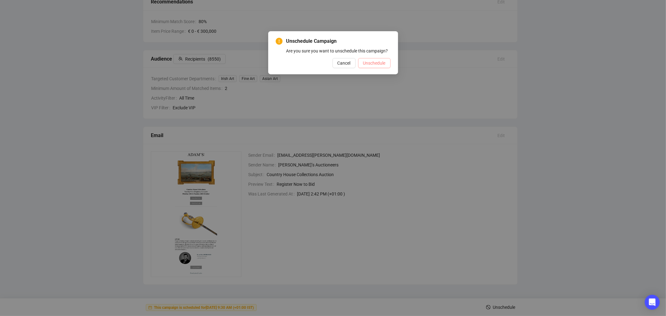
click at [376, 63] on span "Unschedule" at bounding box center [374, 63] width 22 height 7
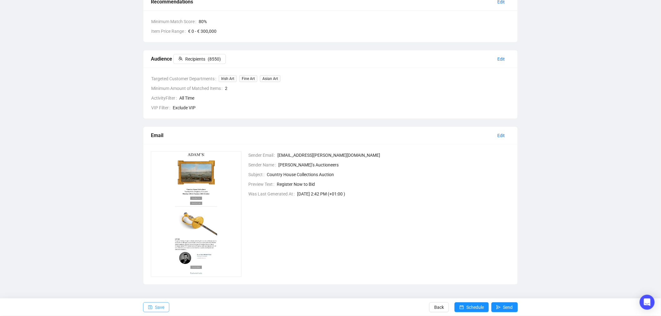
click at [159, 305] on span "Save" at bounding box center [159, 307] width 9 height 17
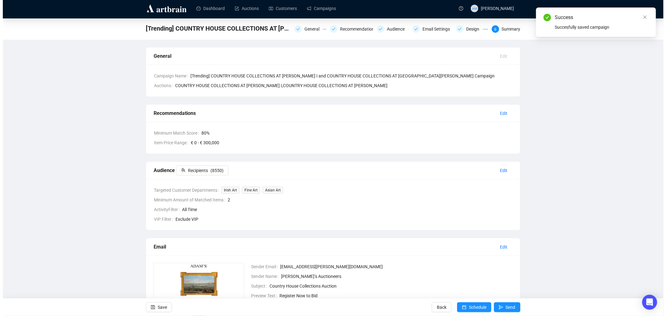
scroll to position [0, 0]
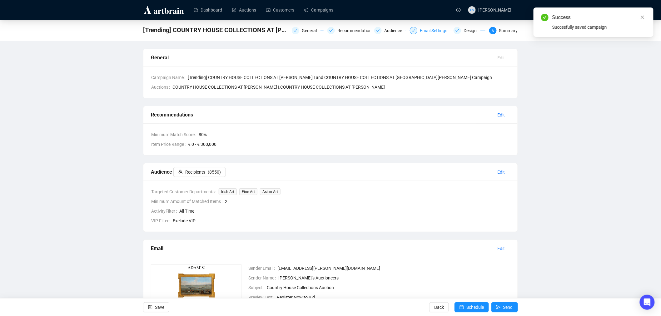
click at [426, 30] on div "Email Settings" at bounding box center [435, 30] width 31 height 7
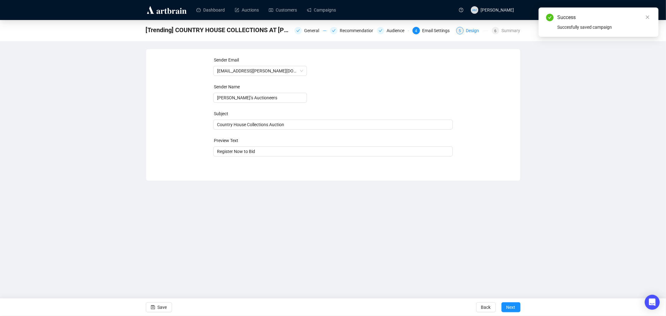
click at [474, 28] on div "Design" at bounding box center [475, 30] width 17 height 7
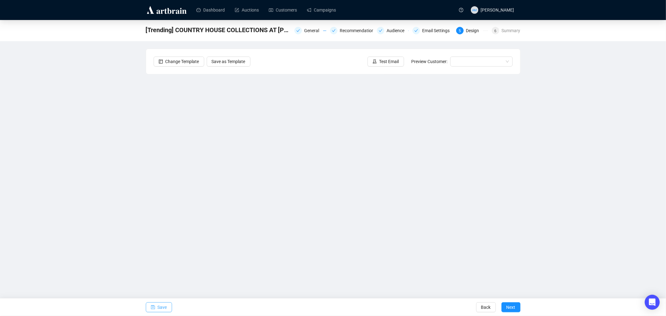
click at [160, 305] on span "Save" at bounding box center [162, 307] width 9 height 17
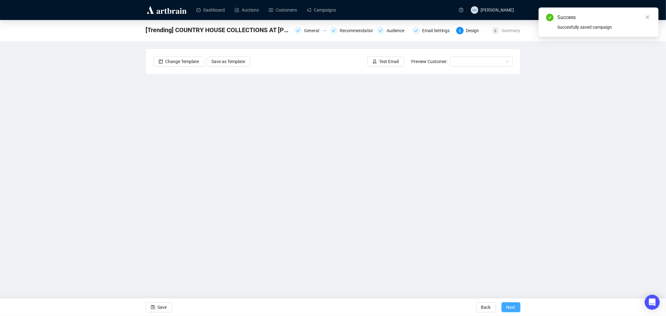
click at [511, 308] on span "Next" at bounding box center [511, 307] width 9 height 17
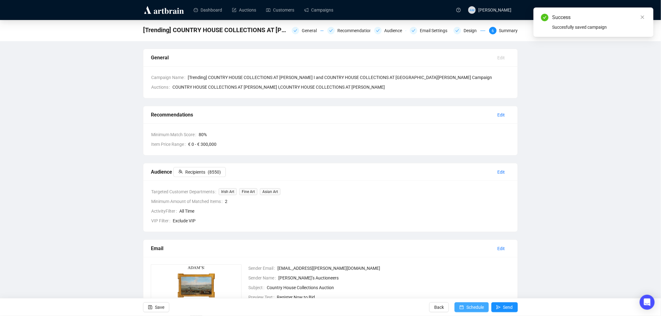
click at [477, 307] on span "Schedule" at bounding box center [475, 307] width 17 height 17
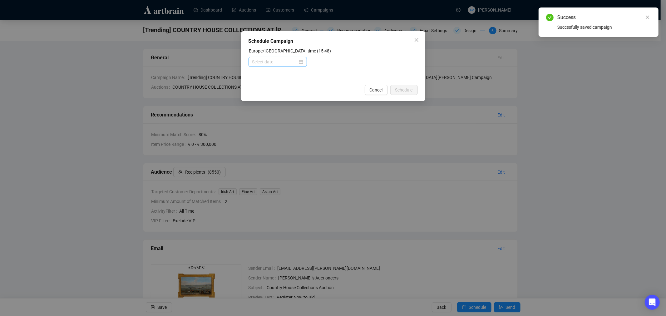
click at [299, 60] on div at bounding box center [277, 61] width 51 height 7
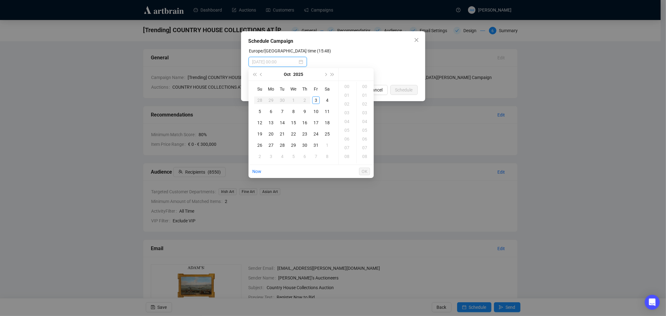
type input "[DATE] 00:00"
click at [260, 112] on div "5" at bounding box center [259, 111] width 7 height 7
click at [347, 131] on div "09" at bounding box center [347, 130] width 15 height 9
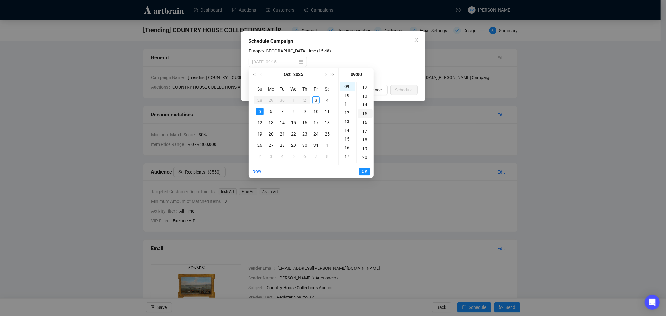
click at [366, 114] on div "15" at bounding box center [365, 113] width 15 height 9
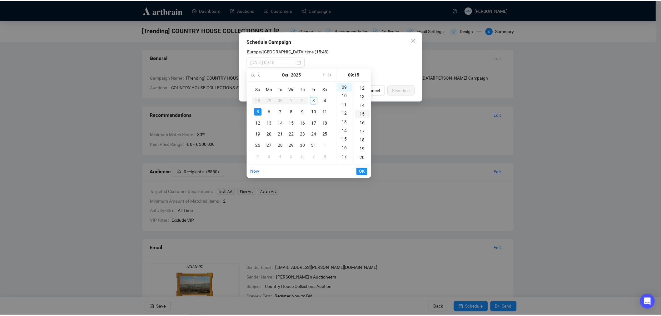
scroll to position [131, 0]
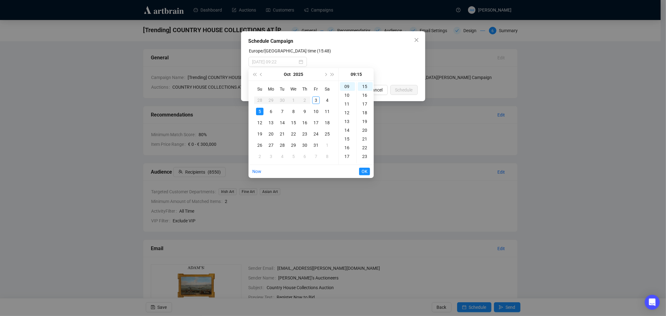
type input "[DATE] 09:15"
click at [367, 171] on span "OK" at bounding box center [365, 172] width 6 height 12
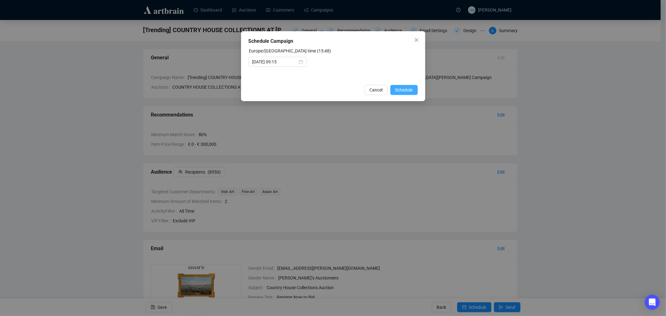
click at [406, 89] on span "Schedule" at bounding box center [404, 90] width 17 height 7
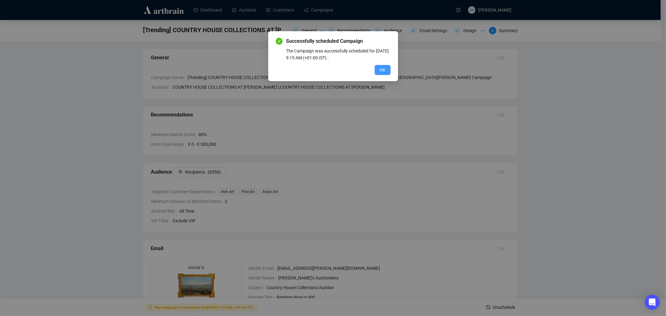
click at [382, 69] on span "OK" at bounding box center [383, 70] width 6 height 7
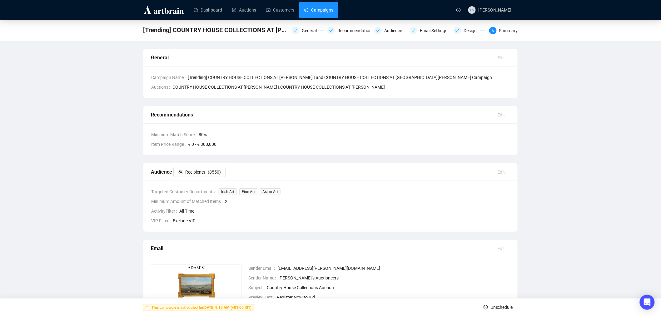
click at [322, 11] on link "Campaigns" at bounding box center [318, 10] width 29 height 16
